Goal: Transaction & Acquisition: Book appointment/travel/reservation

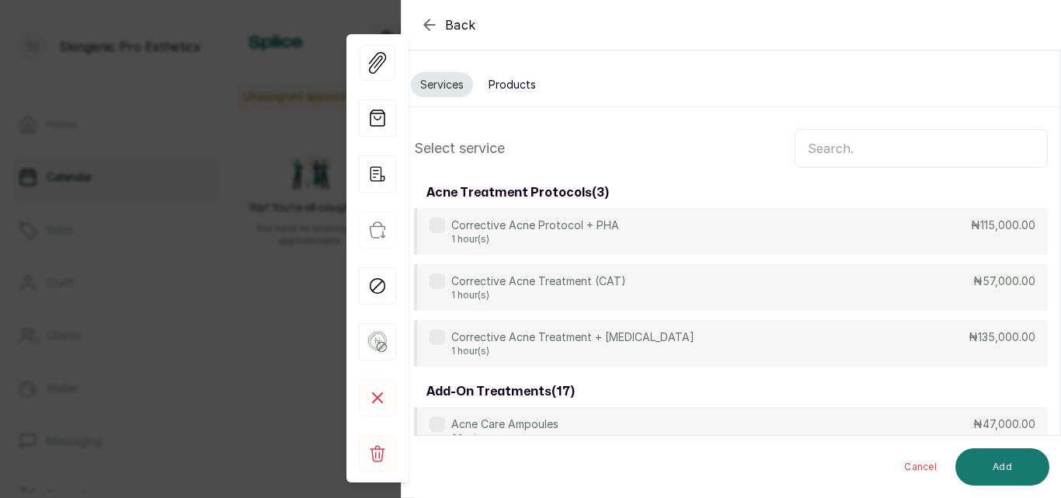
scroll to position [645, 0]
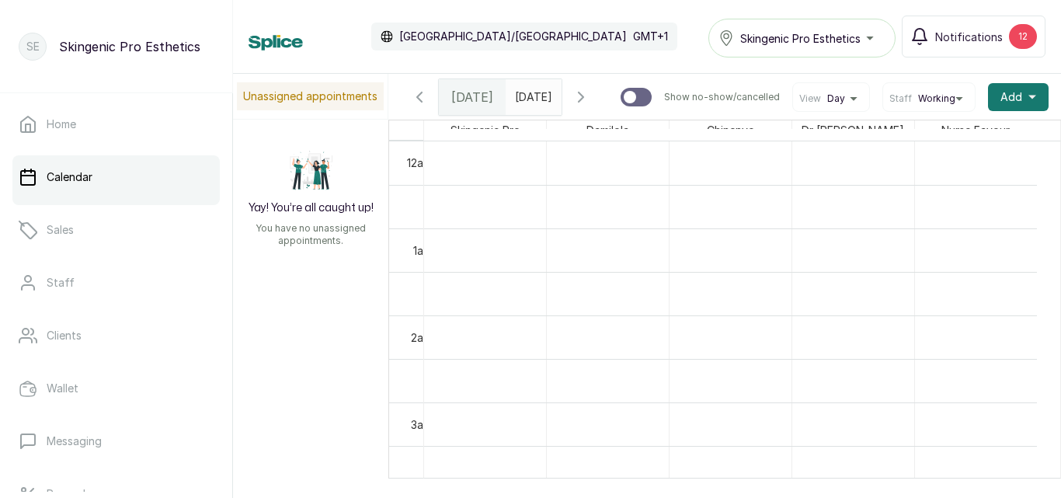
scroll to position [836, 0]
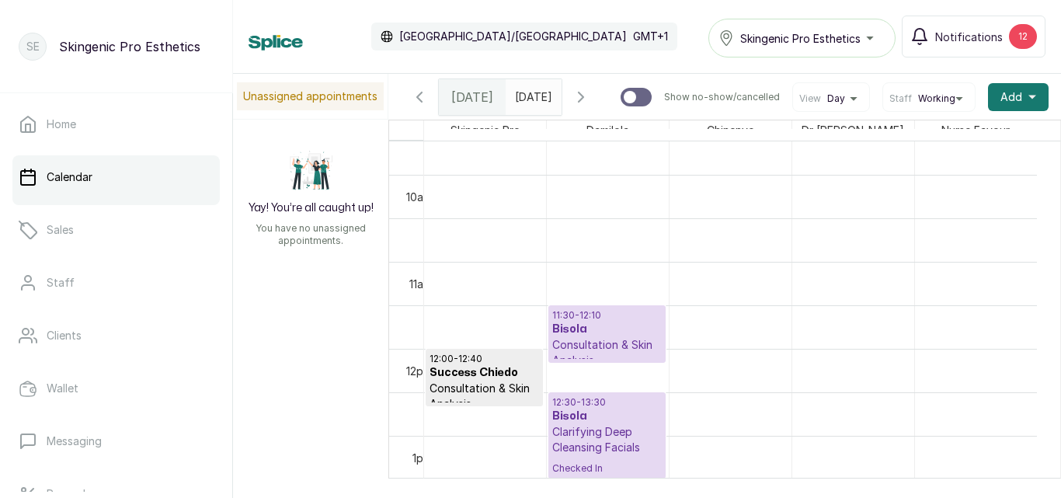
click at [593, 349] on p "Consultation & Skin Analysis" at bounding box center [607, 352] width 110 height 31
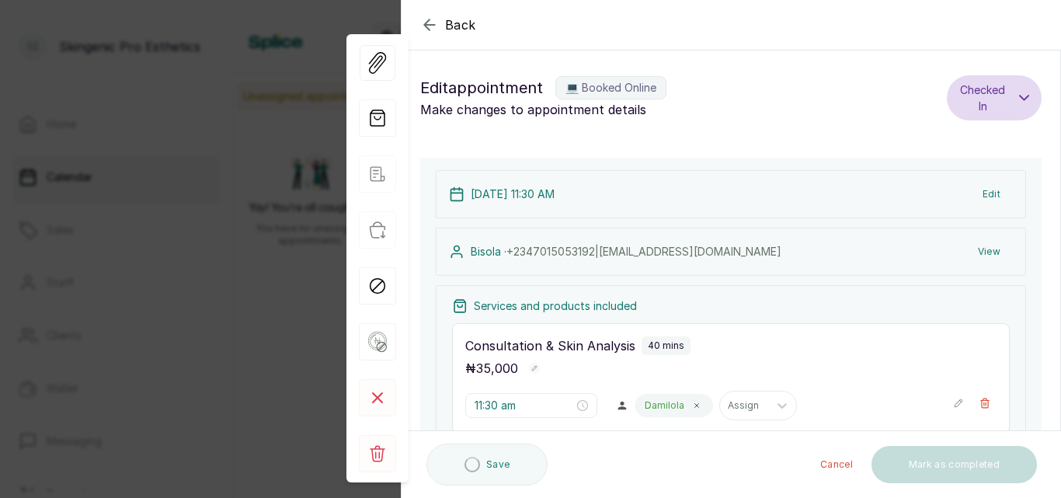
type input "11:30 am"
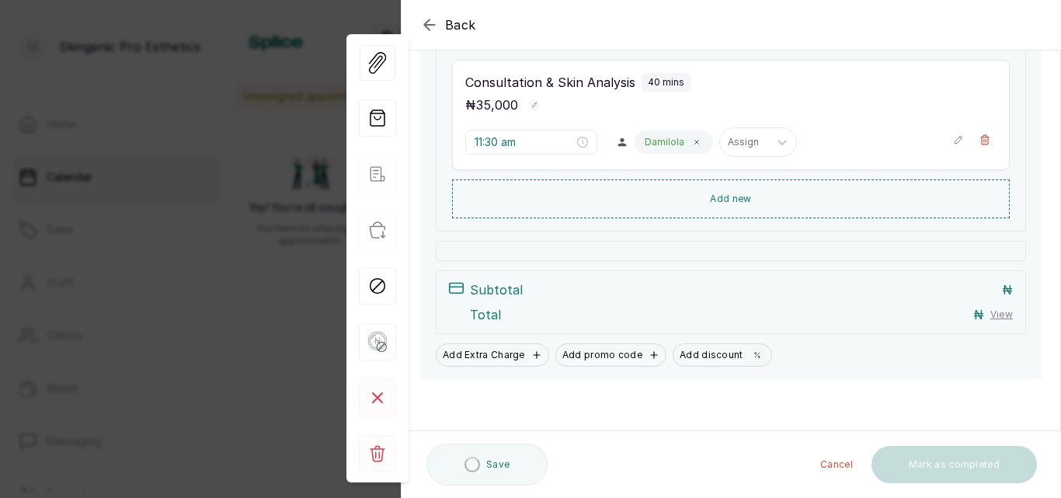
scroll to position [325, 0]
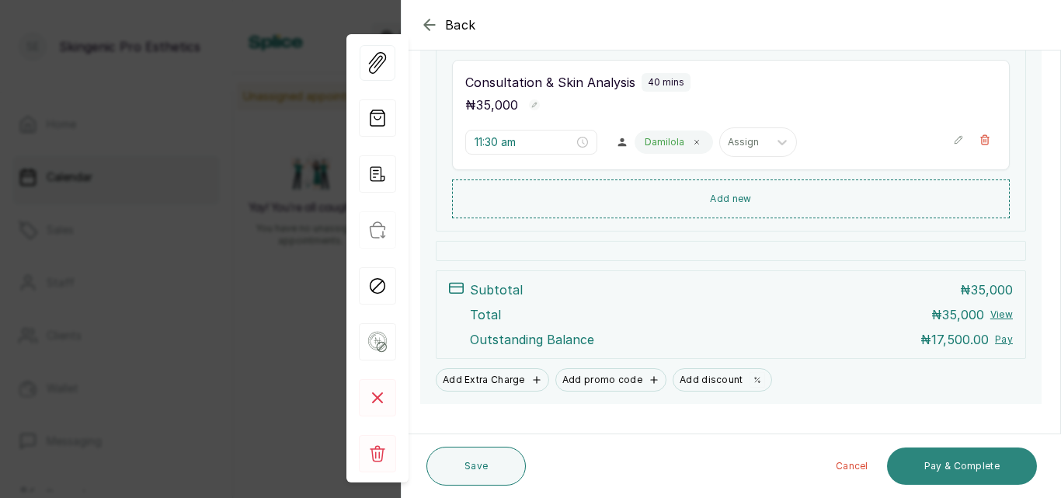
click at [968, 466] on button "Pay & Complete" at bounding box center [962, 465] width 150 height 37
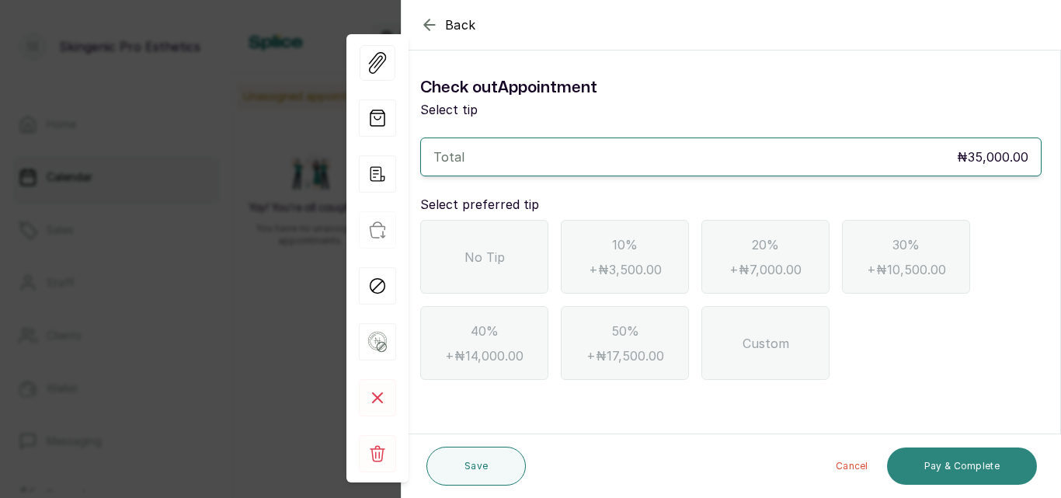
scroll to position [0, 0]
click at [477, 255] on span "No Tip" at bounding box center [484, 257] width 40 height 19
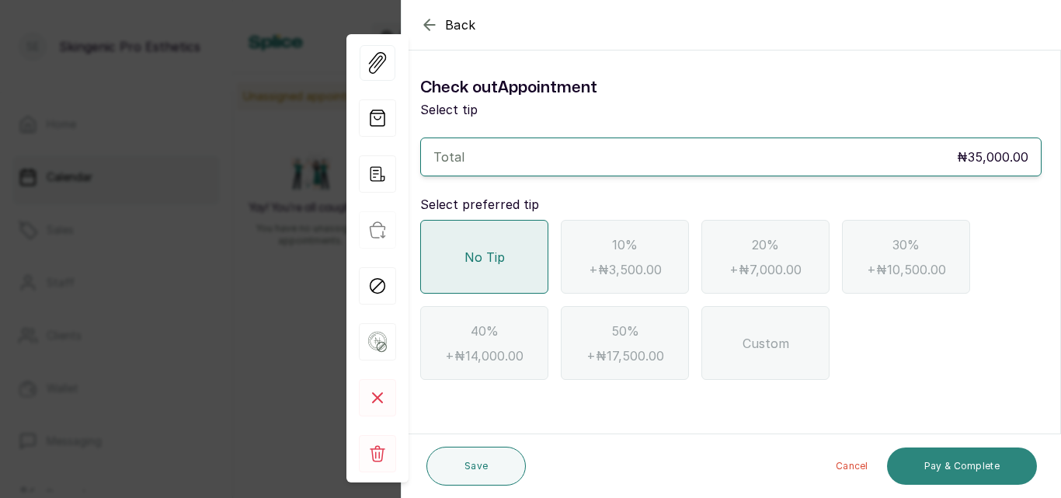
click at [962, 463] on button "Pay & Complete" at bounding box center [962, 465] width 150 height 37
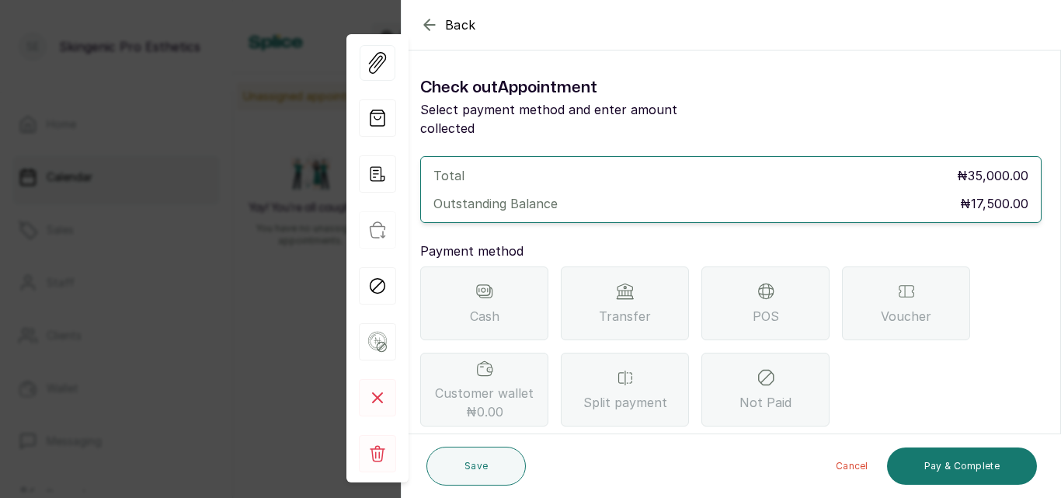
click at [610, 284] on div "Transfer" at bounding box center [625, 303] width 128 height 74
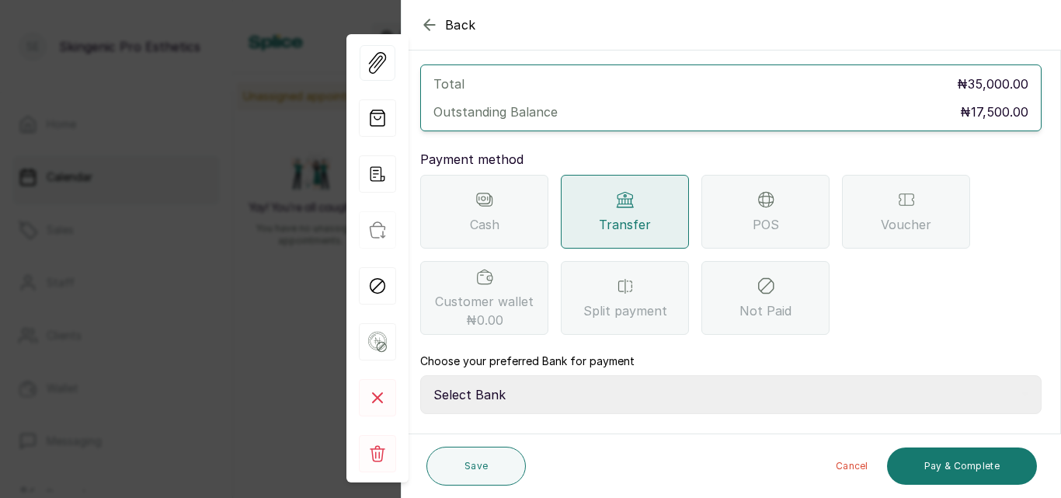
scroll to position [95, 0]
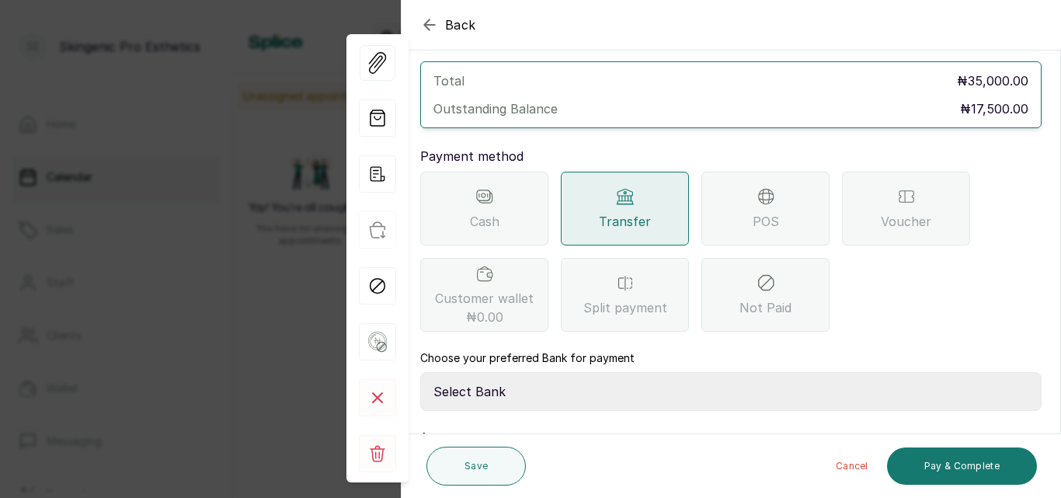
click at [680, 372] on select "Select Bank Skingenic Pro Esthetics First City Monument Bank SKINGENIC PRO ESTH…" at bounding box center [730, 391] width 621 height 39
select select "c79eea2b-aeb8-454d-b486-470d48a76130"
click at [420, 372] on select "Select Bank Skingenic Pro Esthetics First City Monument Bank SKINGENIC PRO ESTH…" at bounding box center [730, 391] width 621 height 39
